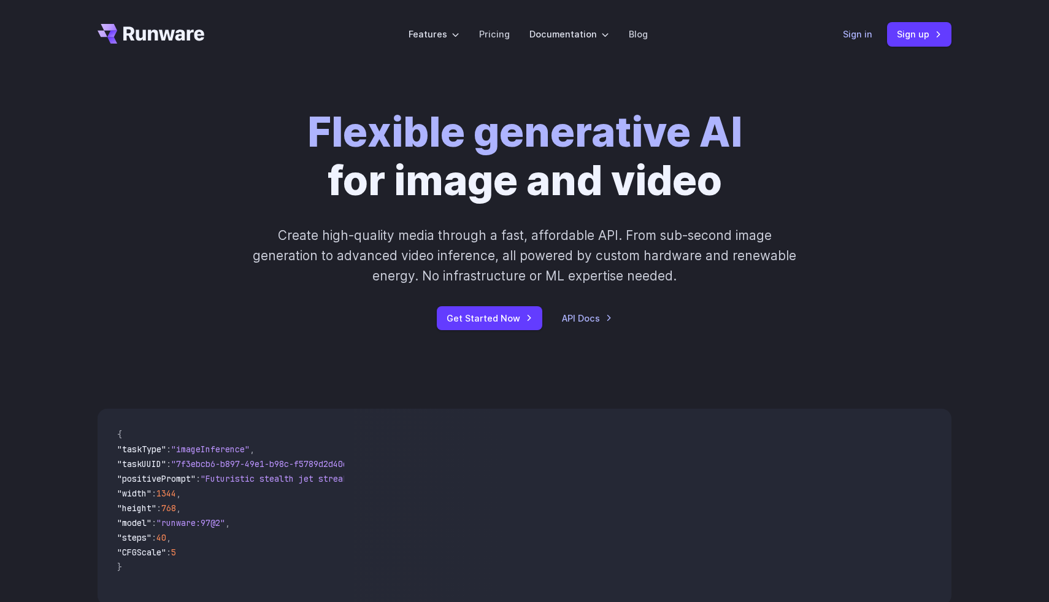
click at [848, 32] on link "Sign in" at bounding box center [857, 34] width 29 height 14
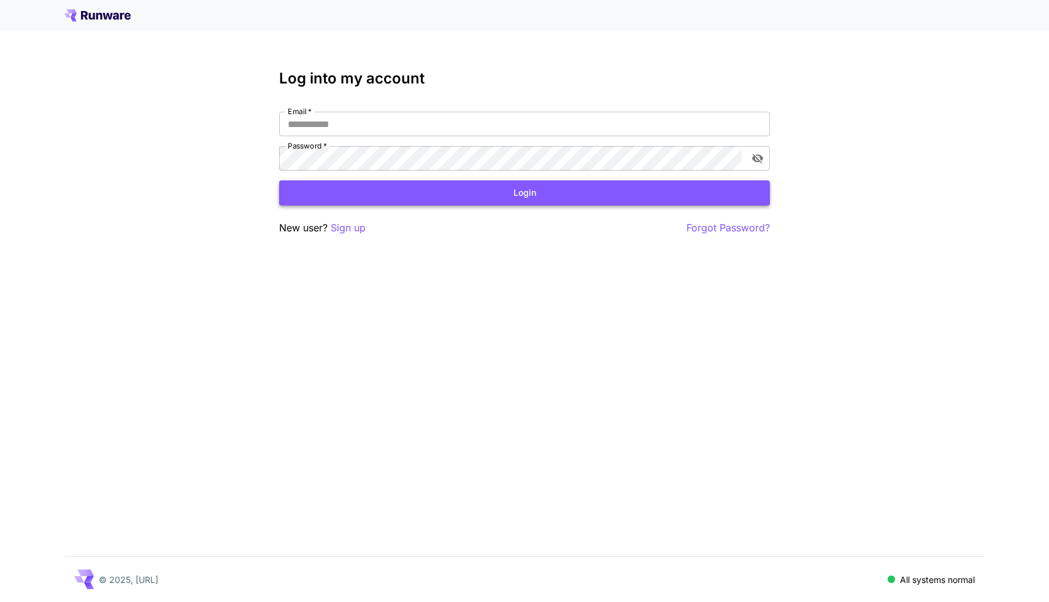
type input "**********"
click at [481, 198] on button "Login" at bounding box center [524, 192] width 491 height 25
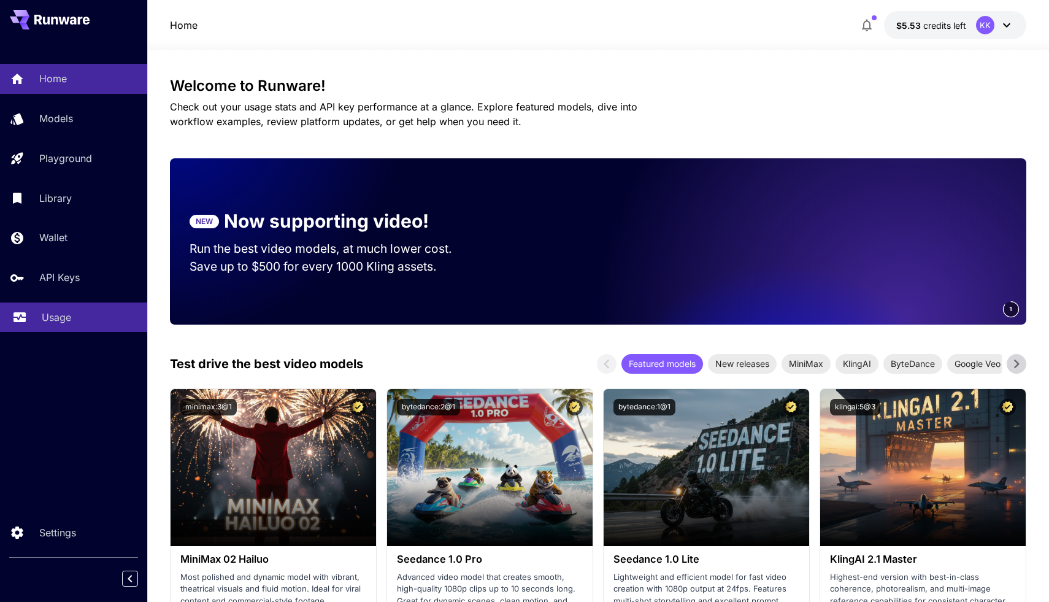
click at [90, 321] on div "Usage" at bounding box center [90, 317] width 96 height 15
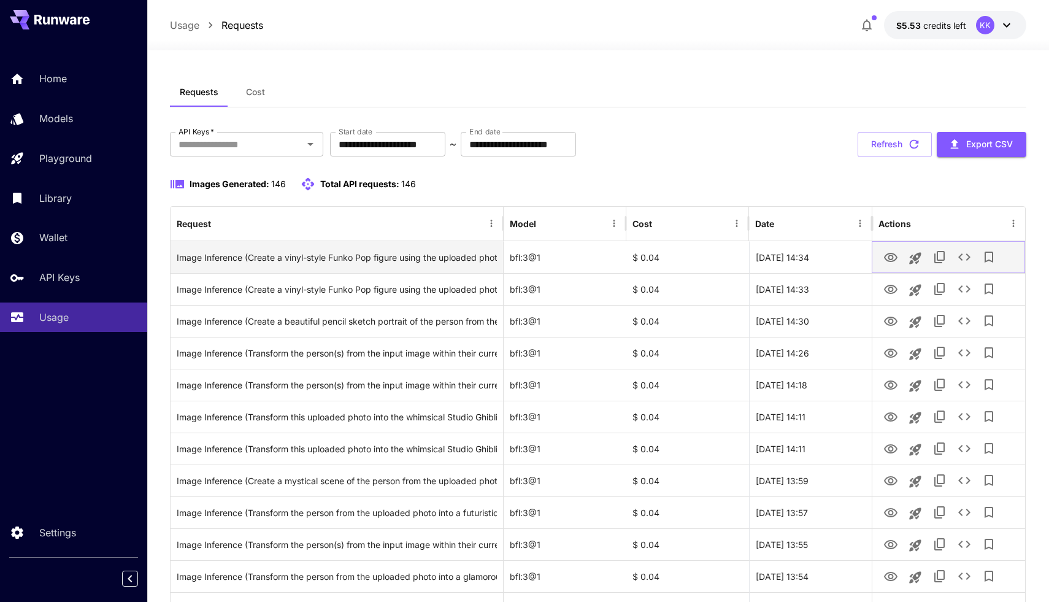
click at [888, 253] on icon "View Image" at bounding box center [890, 257] width 13 height 9
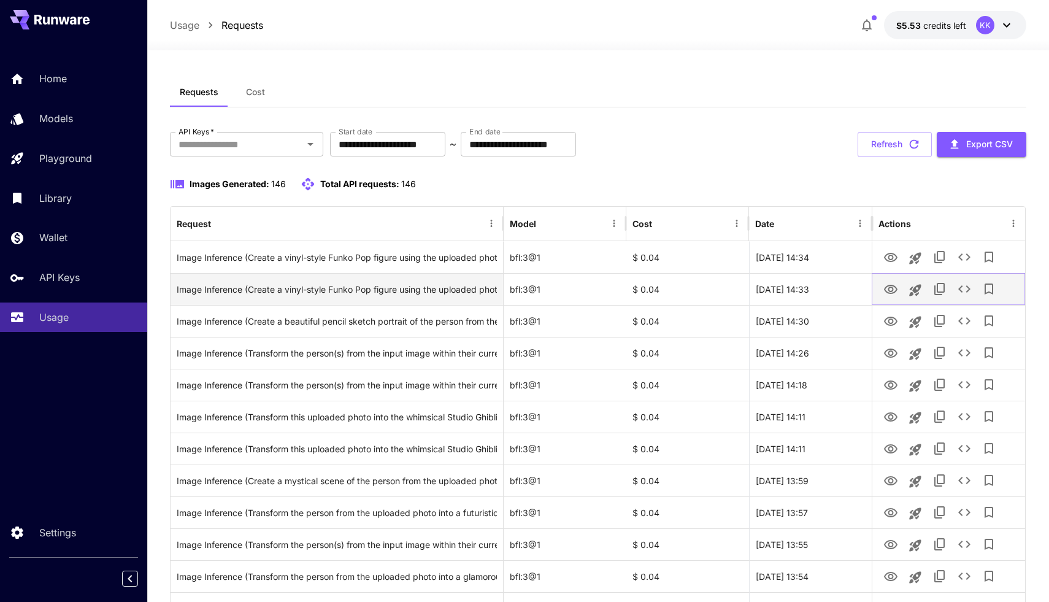
click at [889, 297] on button "View Image" at bounding box center [890, 288] width 25 height 25
click at [887, 285] on icon "View Image" at bounding box center [890, 289] width 13 height 9
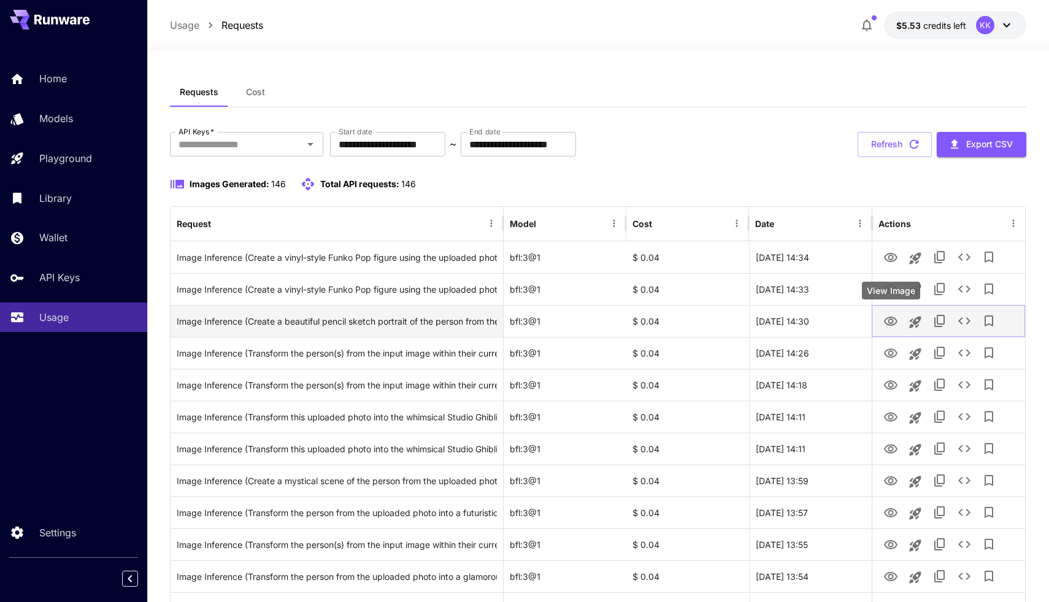
click at [892, 321] on icon "View Image" at bounding box center [890, 321] width 13 height 9
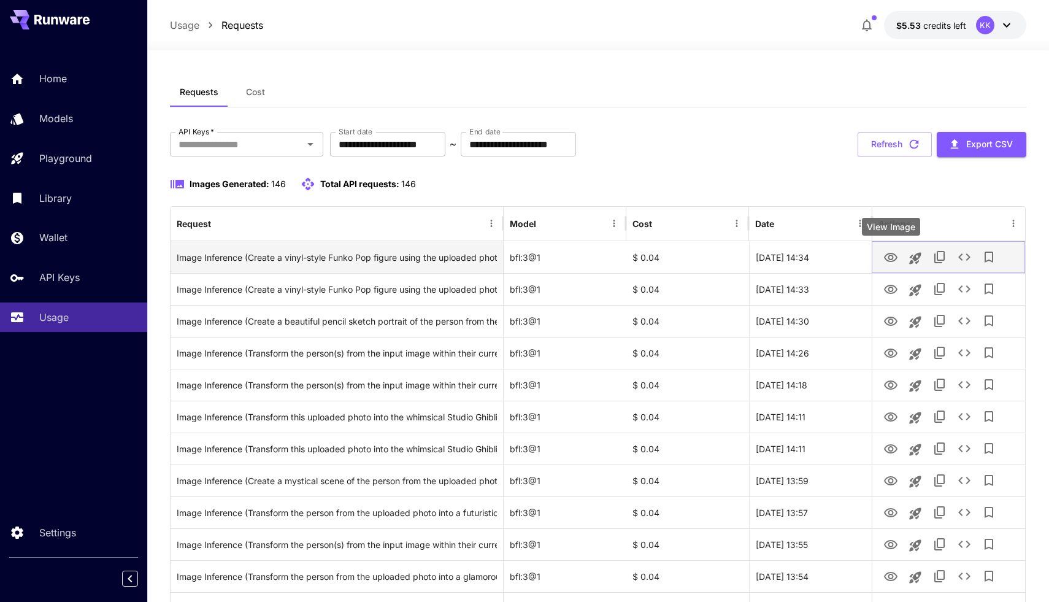
click at [892, 255] on icon "View Image" at bounding box center [890, 257] width 15 height 15
